Goal: Information Seeking & Learning: Learn about a topic

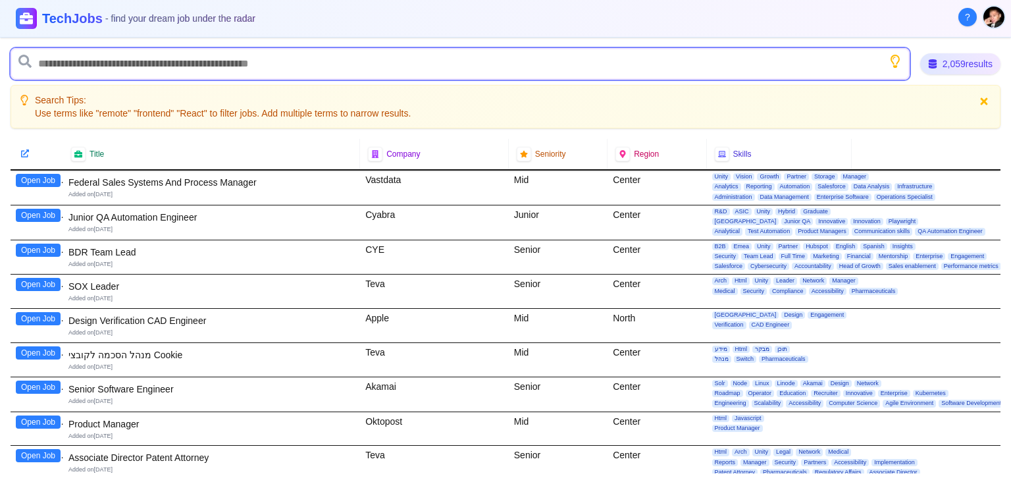
click at [113, 66] on input "text" at bounding box center [460, 64] width 899 height 32
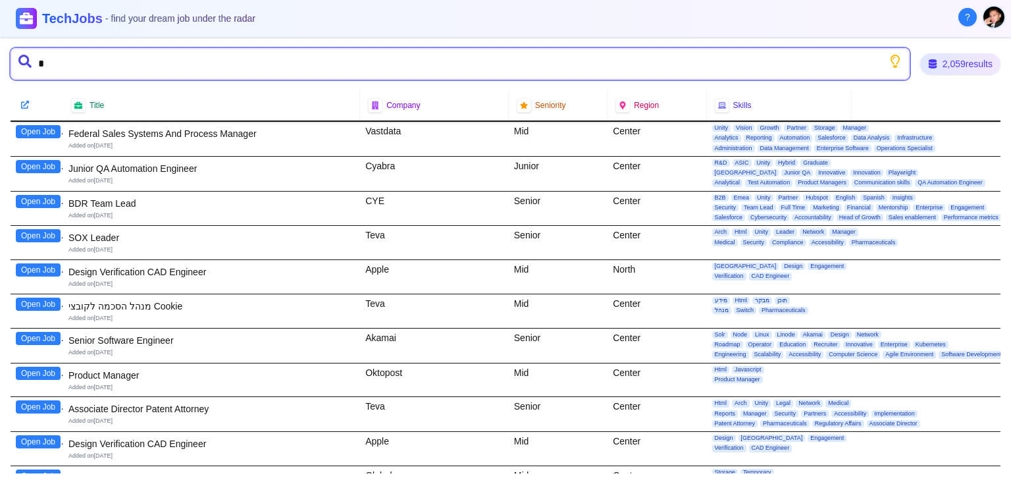
type input "**"
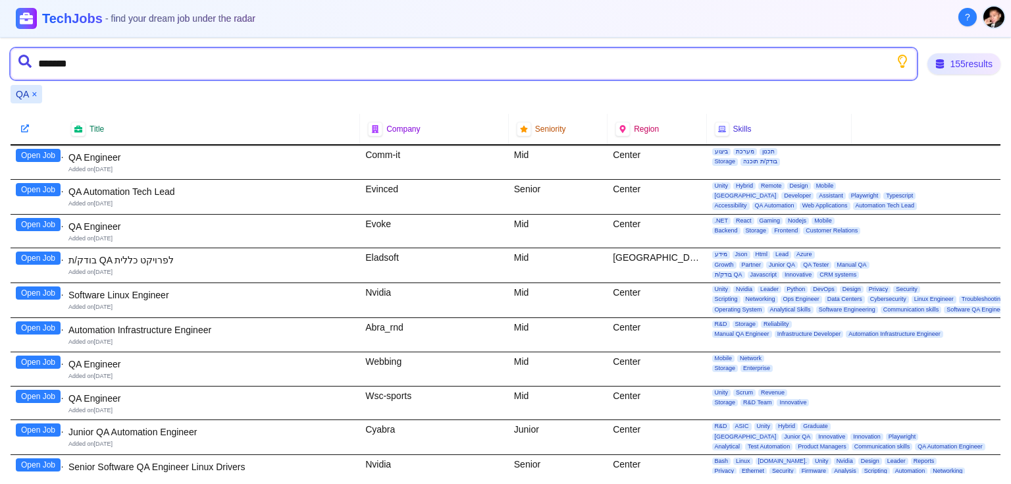
type input "********"
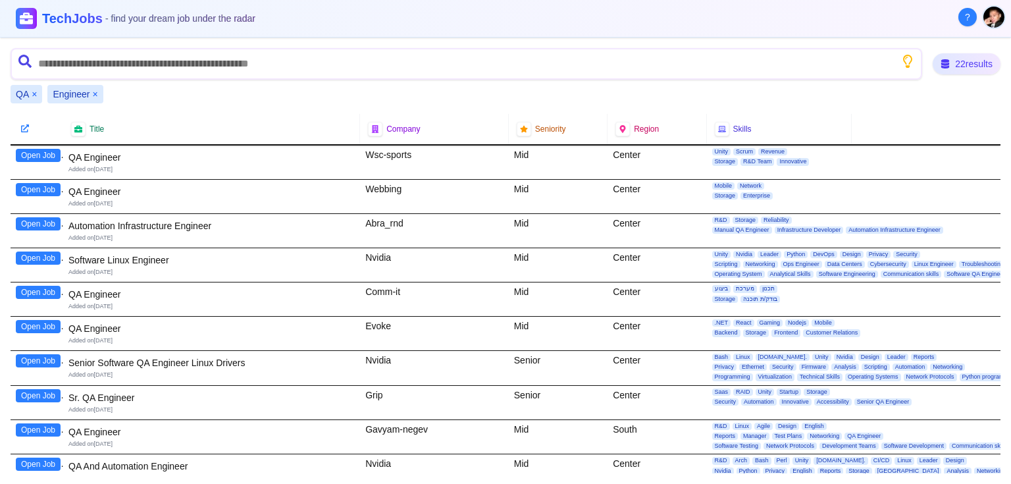
click at [95, 91] on button "×" at bounding box center [94, 94] width 5 height 13
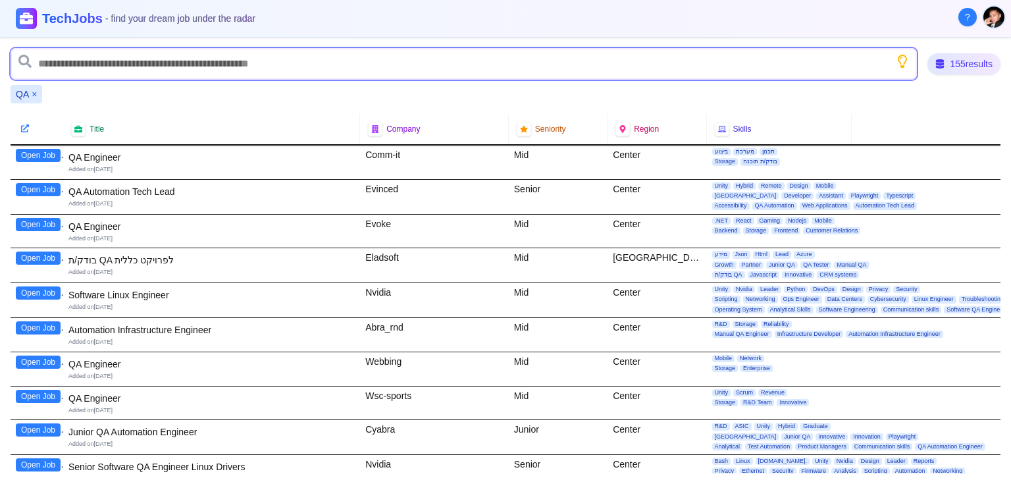
click at [90, 61] on input "text" at bounding box center [464, 64] width 906 height 32
type input "*********"
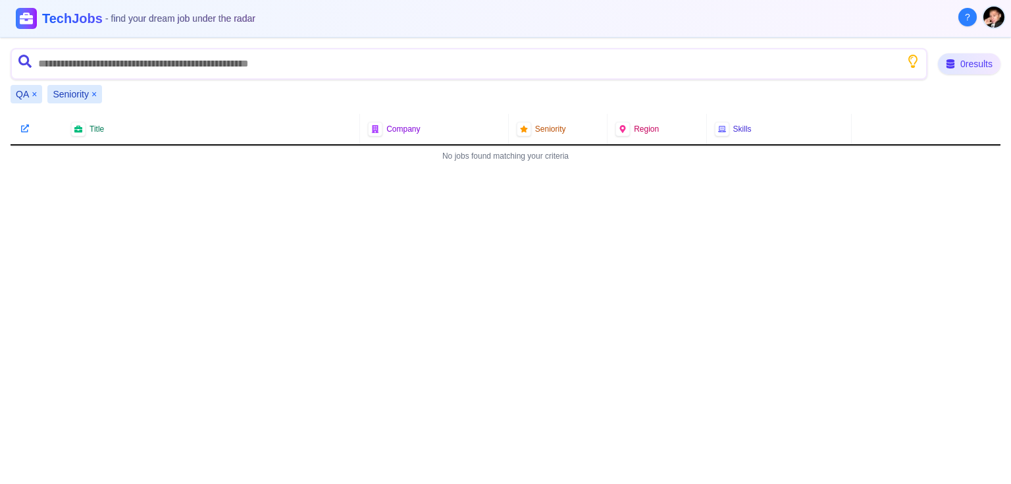
click at [72, 97] on span "Seniority" at bounding box center [71, 94] width 36 height 13
click at [92, 92] on button "×" at bounding box center [93, 94] width 5 height 13
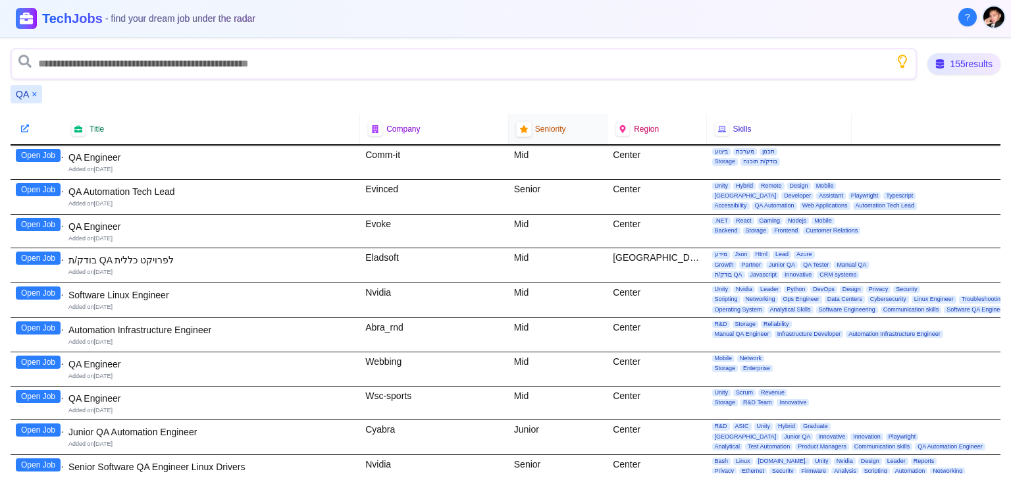
click at [515, 127] on div at bounding box center [523, 129] width 16 height 16
click at [535, 125] on span "Seniority" at bounding box center [550, 129] width 31 height 11
click at [551, 130] on span "Seniority" at bounding box center [550, 129] width 31 height 11
click at [900, 61] on icon "Show search tips" at bounding box center [902, 61] width 16 height 16
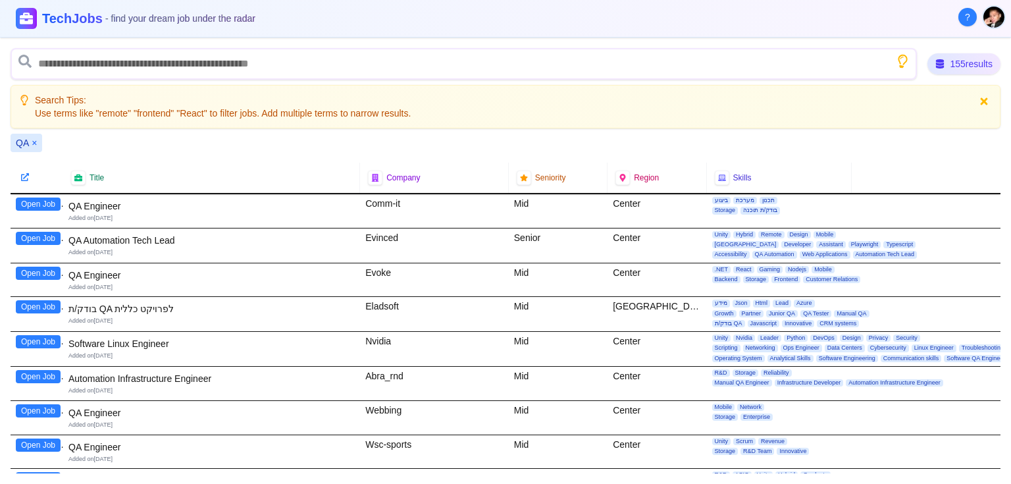
click at [900, 61] on icon "Show search tips" at bounding box center [902, 61] width 16 height 16
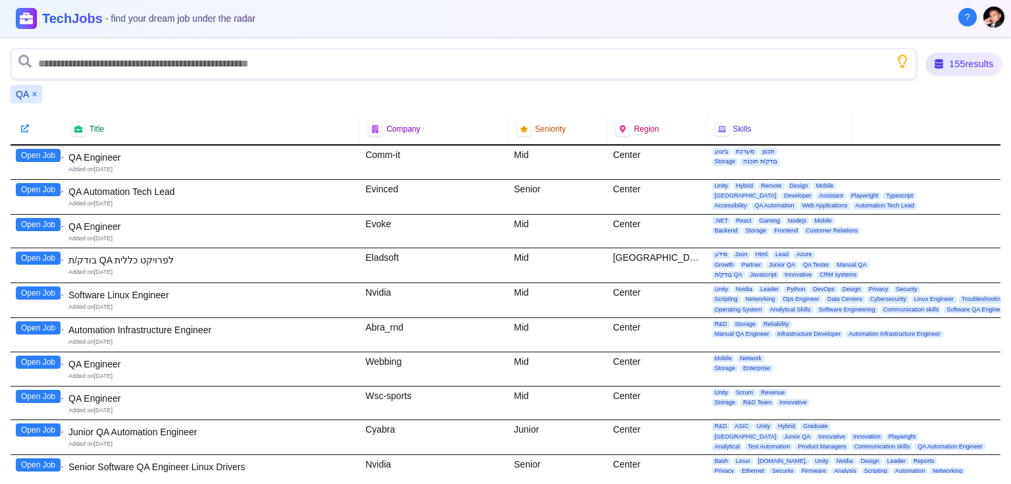
click at [980, 63] on div "155 results" at bounding box center [964, 64] width 76 height 22
click at [933, 64] on div "155 results" at bounding box center [964, 64] width 76 height 22
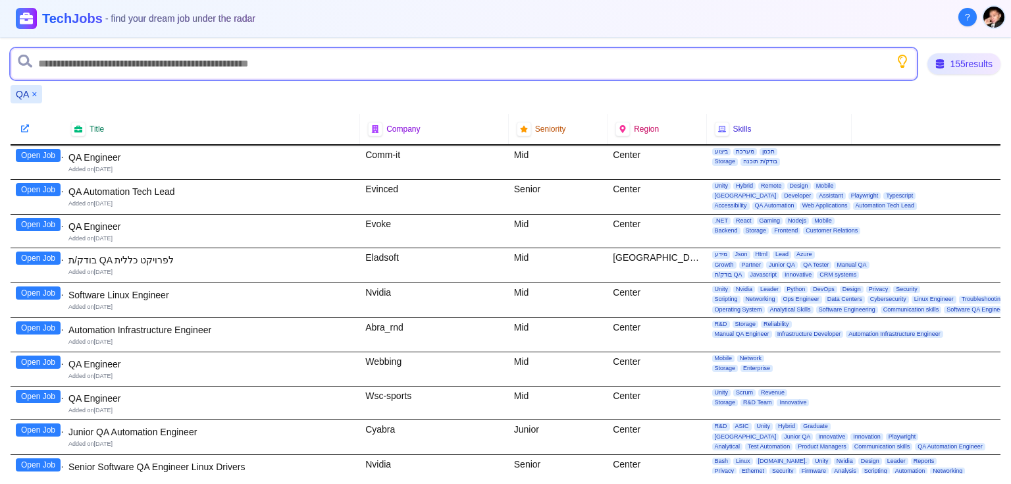
click at [78, 66] on input "text" at bounding box center [464, 64] width 906 height 32
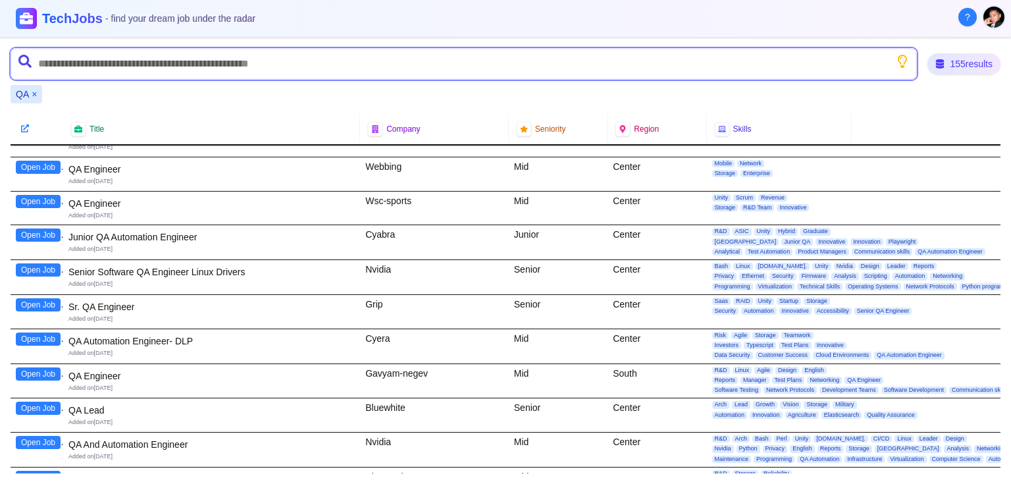
scroll to position [211, 0]
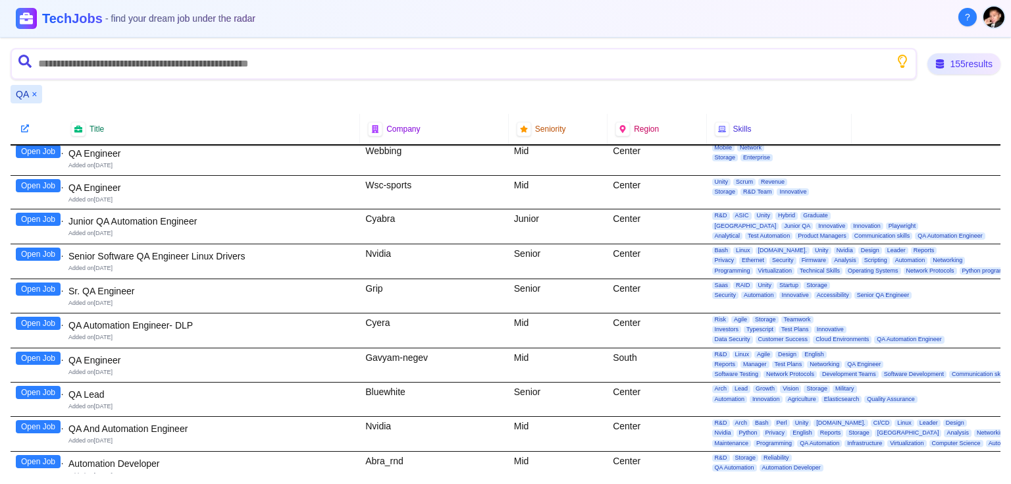
click at [37, 250] on button "Open Job" at bounding box center [38, 253] width 45 height 13
click at [43, 286] on button "Open Job" at bounding box center [38, 288] width 45 height 13
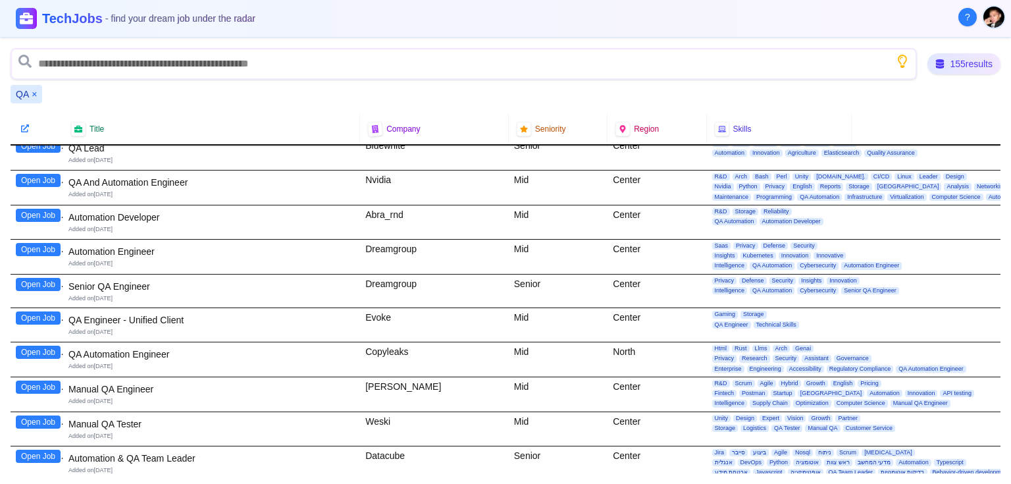
scroll to position [474, 0]
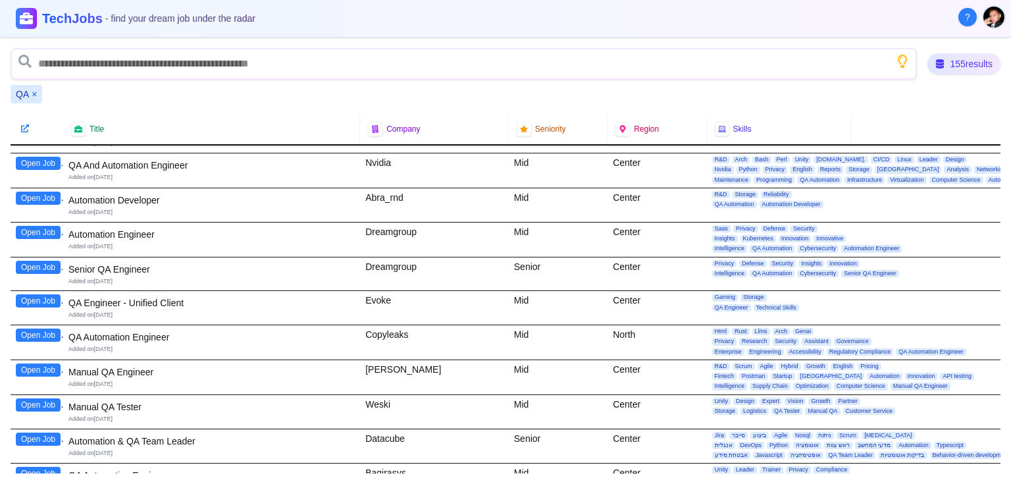
click at [34, 365] on button "Open Job" at bounding box center [38, 369] width 45 height 13
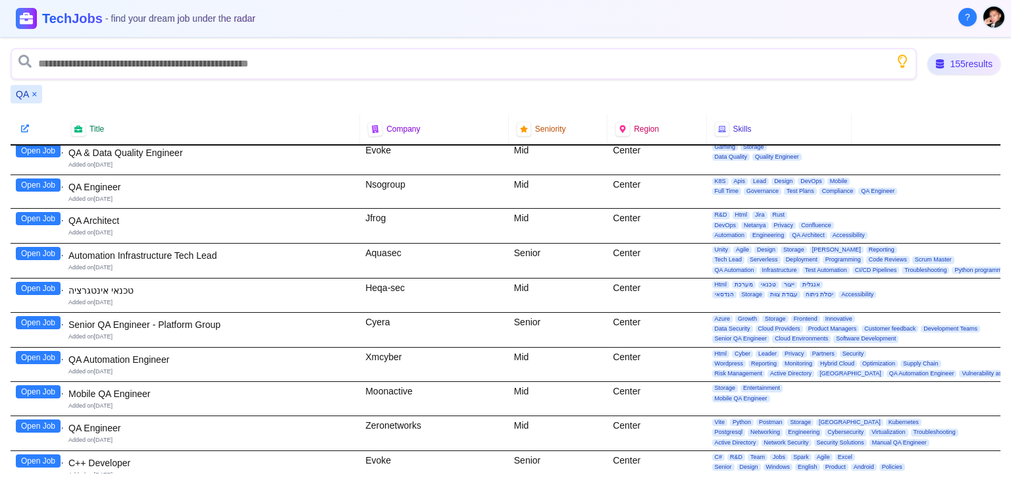
scroll to position [1053, 0]
